Goal: Navigation & Orientation: Find specific page/section

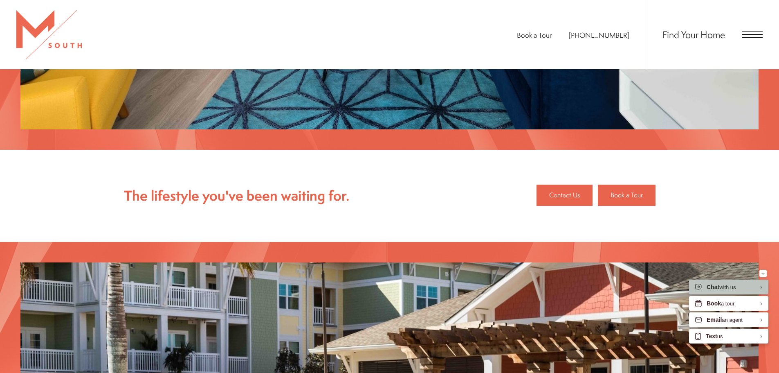
scroll to position [921, 0]
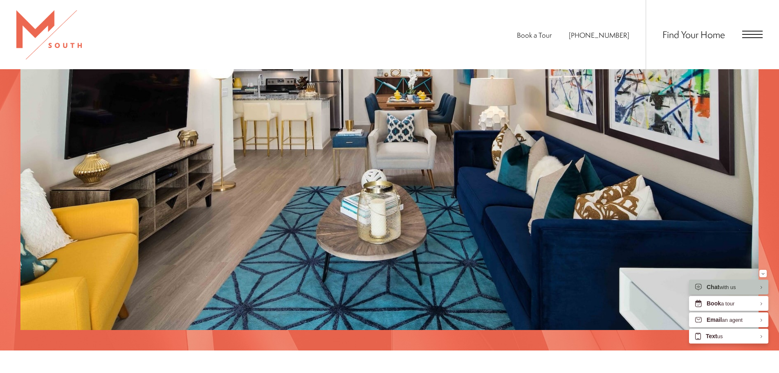
click at [739, 35] on div "Find Your Home" at bounding box center [704, 34] width 117 height 69
click at [741, 35] on div "Find Your Home" at bounding box center [704, 34] width 117 height 69
click at [743, 34] on span "Open Menu" at bounding box center [752, 34] width 20 height 7
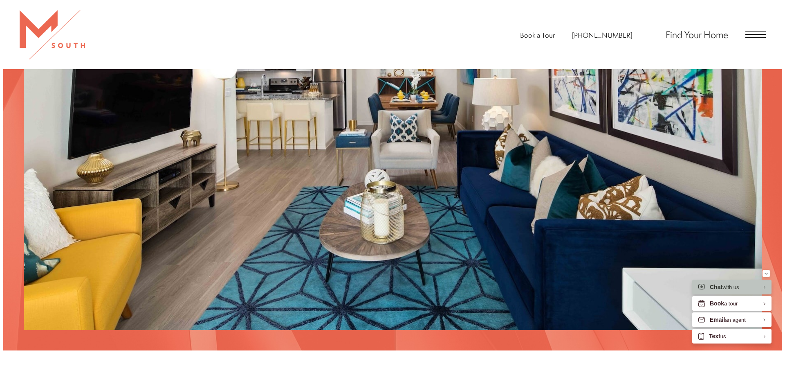
scroll to position [0, 0]
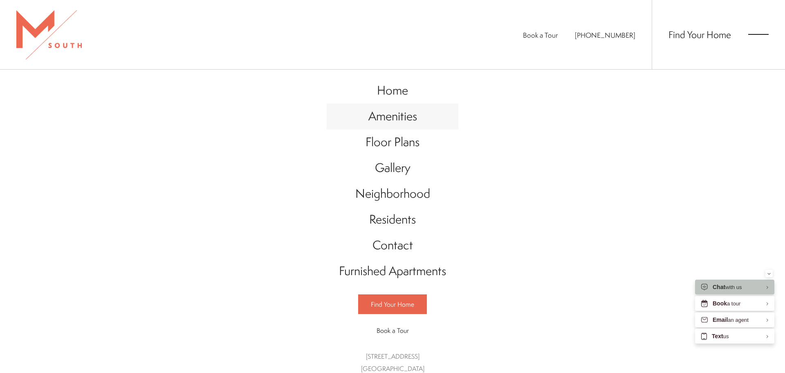
click at [415, 129] on link "Amenities" at bounding box center [393, 116] width 132 height 26
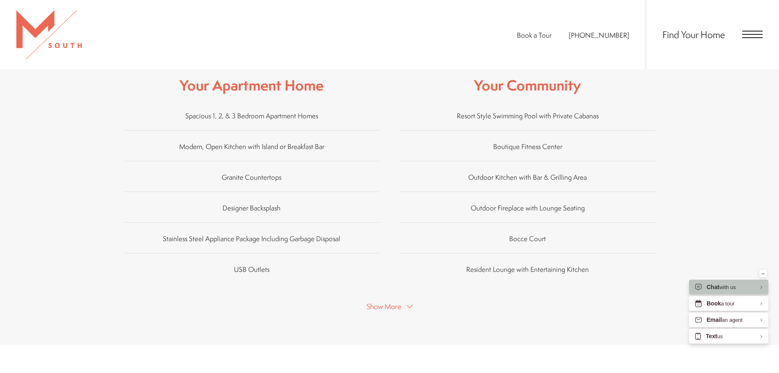
scroll to position [695, 0]
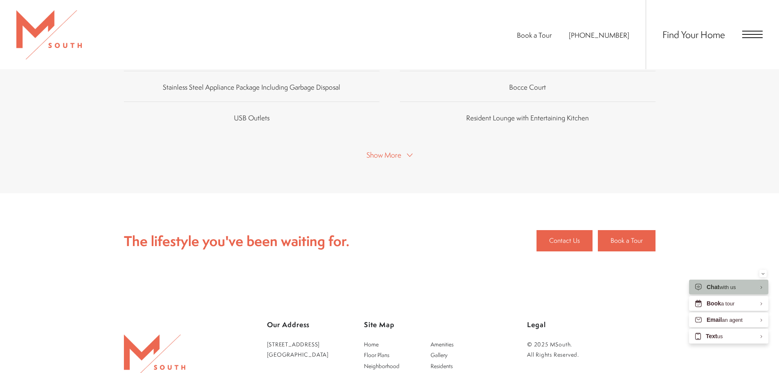
click at [384, 150] on span "Show More" at bounding box center [383, 155] width 35 height 10
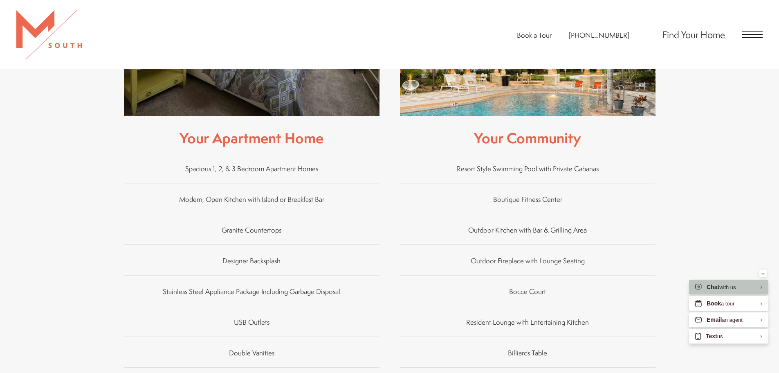
scroll to position [491, 0]
click at [743, 33] on span "Open Menu" at bounding box center [752, 34] width 20 height 7
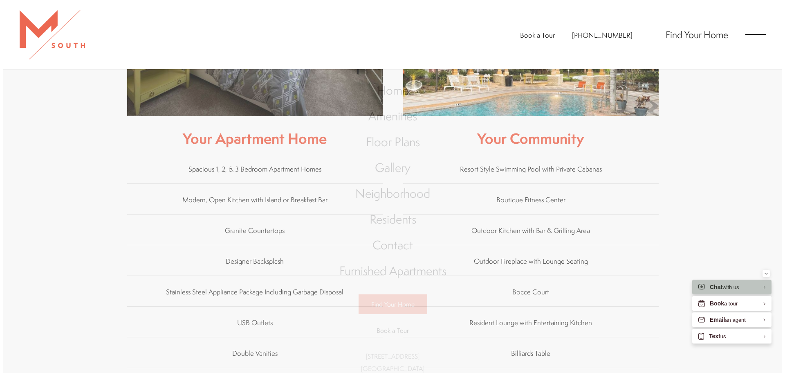
scroll to position [0, 0]
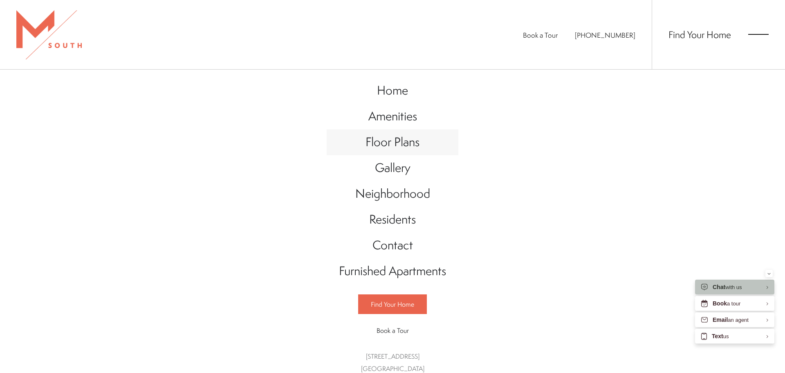
click at [401, 150] on span "Floor Plans" at bounding box center [393, 141] width 54 height 17
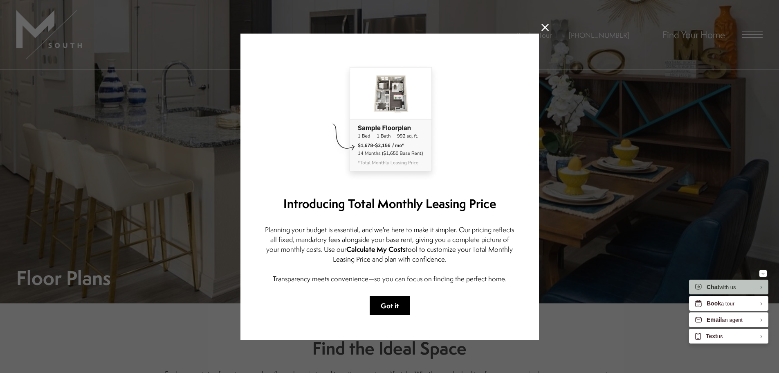
click at [400, 311] on button "Got it" at bounding box center [390, 305] width 40 height 19
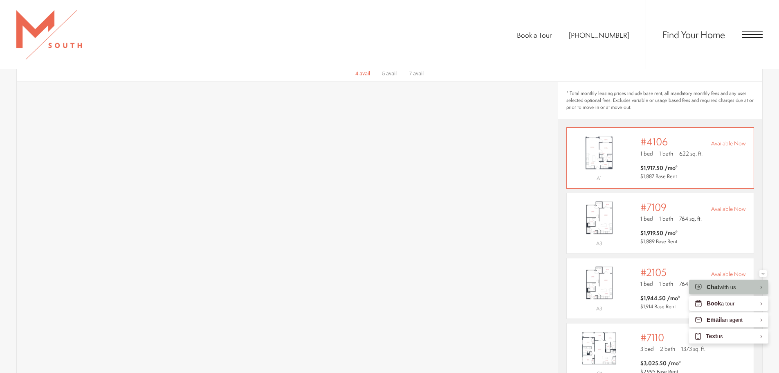
scroll to position [450, 0]
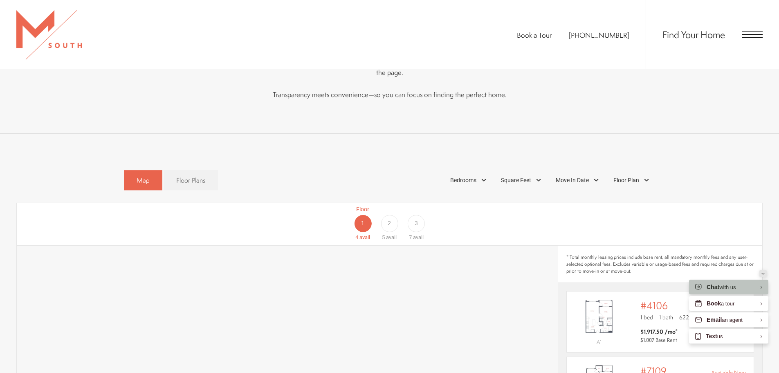
click at [760, 273] on button "Minimize" at bounding box center [762, 273] width 7 height 7
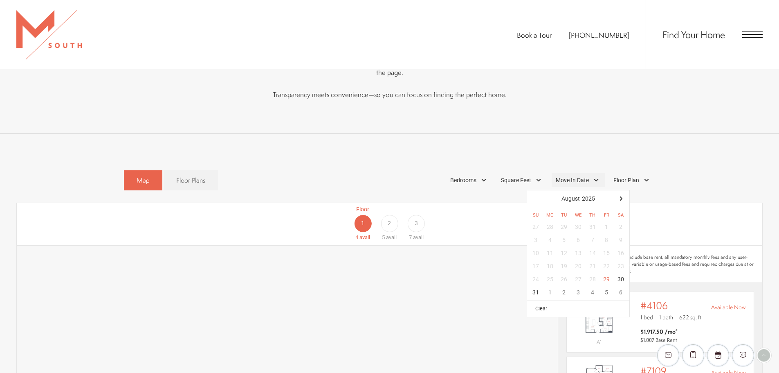
click at [591, 173] on div "Move In Date" at bounding box center [579, 180] width 54 height 14
click at [621, 192] on div at bounding box center [621, 198] width 13 height 13
click at [539, 246] on div "12" at bounding box center [536, 252] width 14 height 13
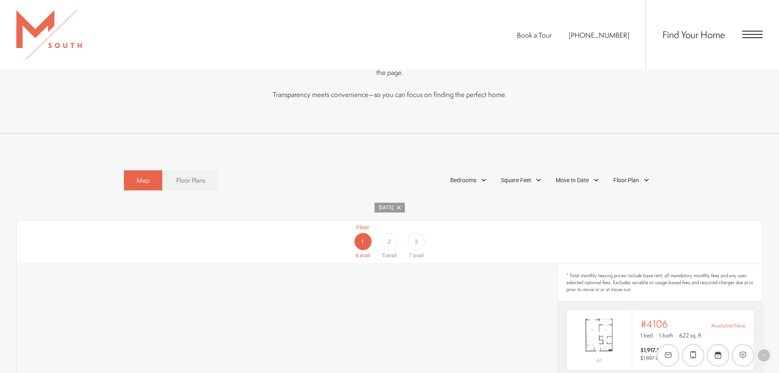
click at [439, 202] on div "Oct 12" at bounding box center [389, 207] width 746 height 10
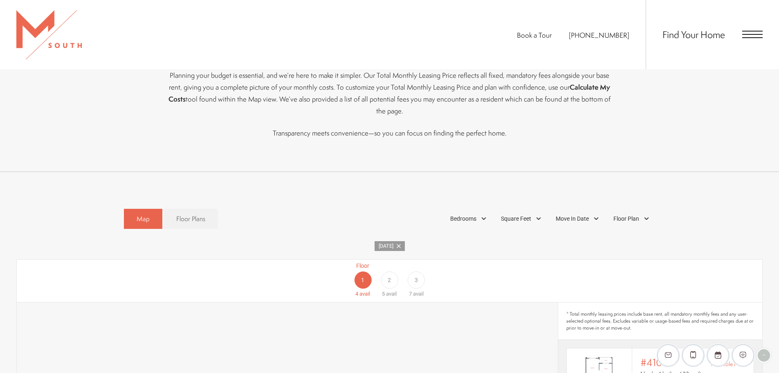
scroll to position [409, 0]
click at [417, 278] on span "3" at bounding box center [416, 282] width 3 height 9
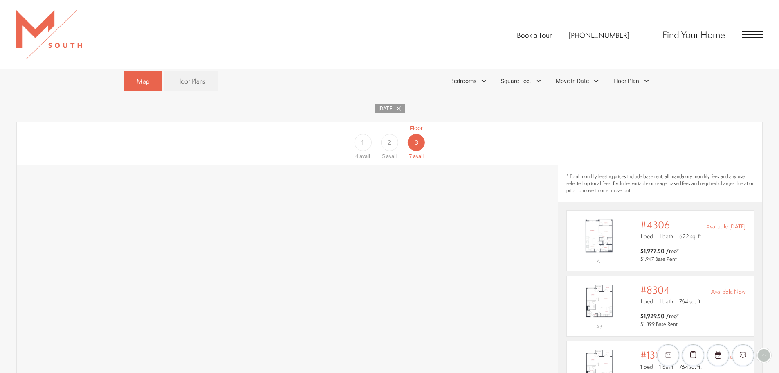
scroll to position [532, 0]
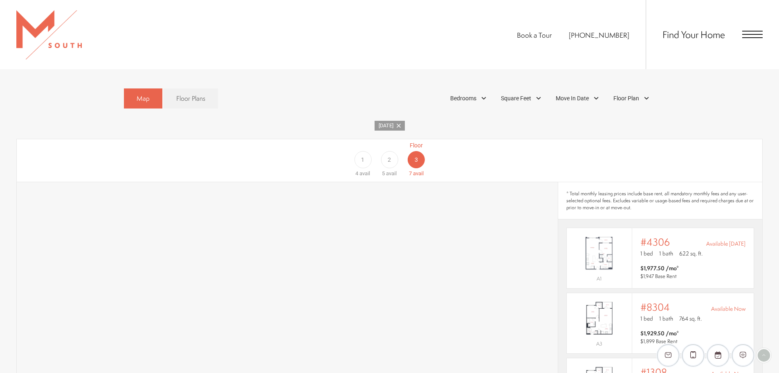
click at [753, 31] on span "Open Menu" at bounding box center [752, 31] width 20 height 1
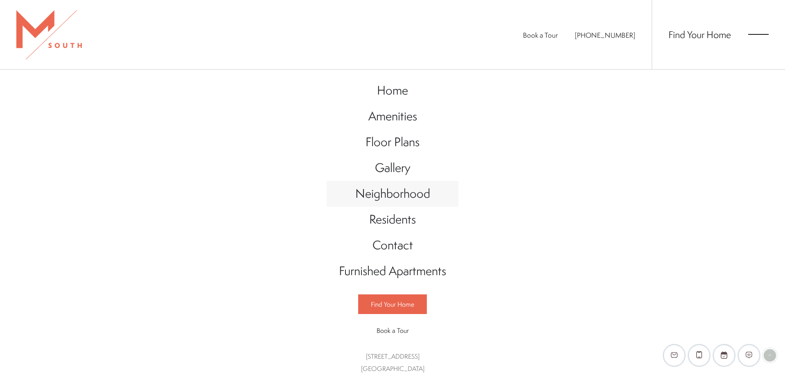
click at [389, 201] on link "Neighborhood" at bounding box center [393, 194] width 132 height 26
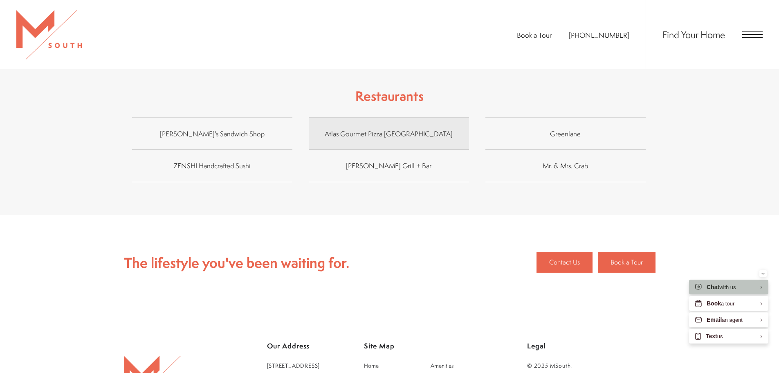
scroll to position [904, 0]
